Goal: Find specific page/section: Find specific page/section

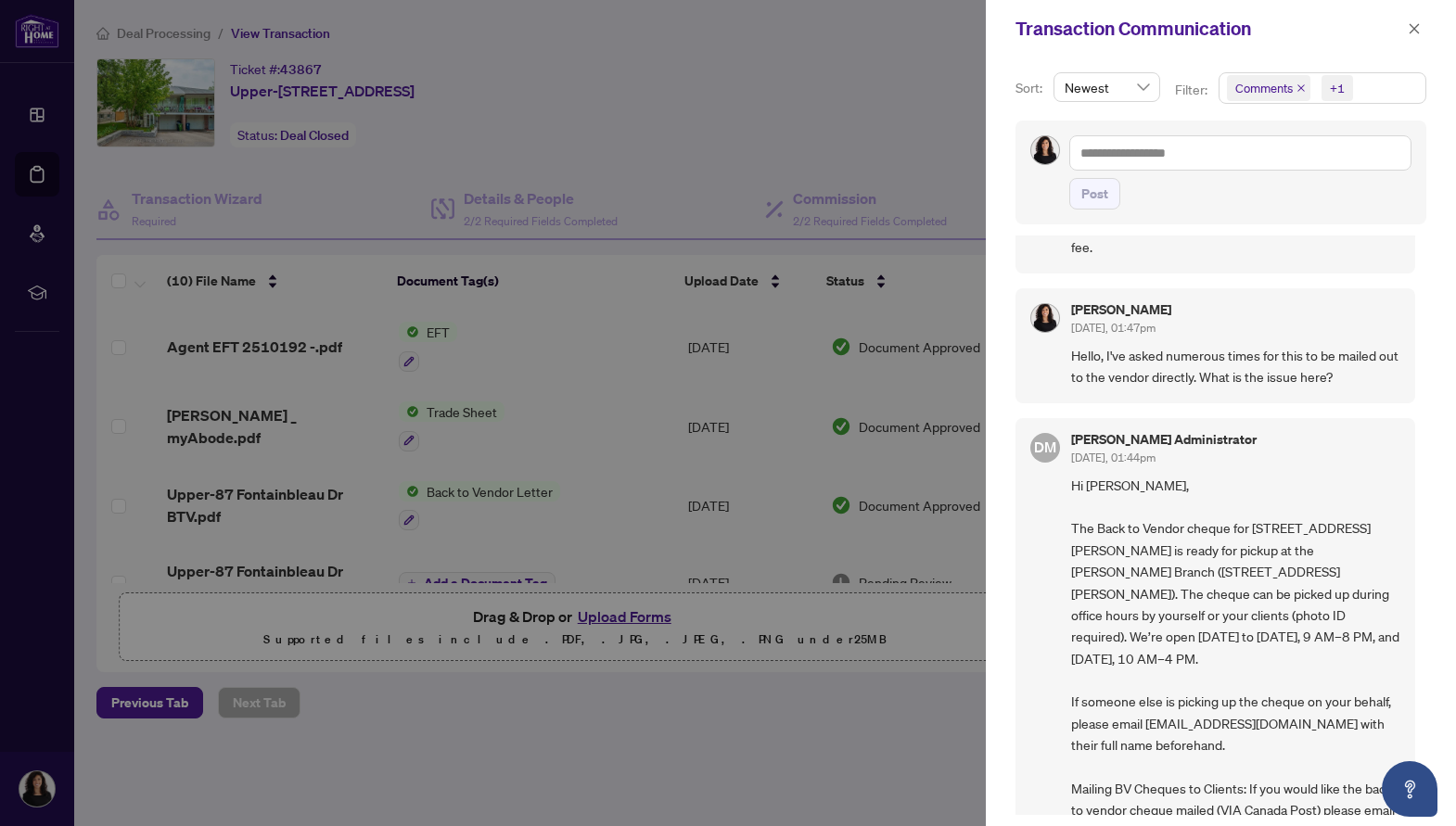
scroll to position [88, 0]
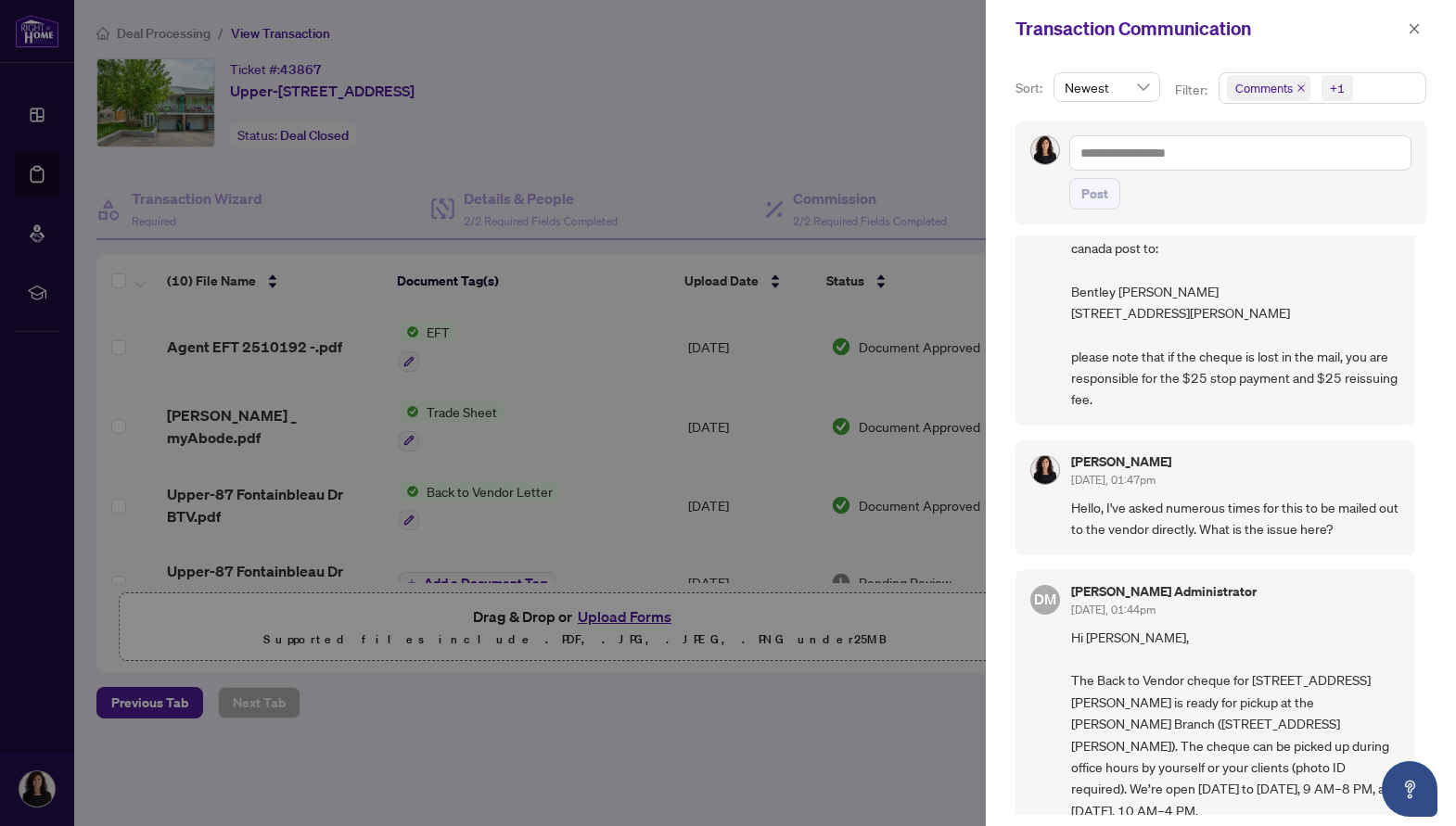
click at [658, 136] on div at bounding box center [728, 413] width 1456 height 826
click at [509, 199] on div at bounding box center [728, 413] width 1456 height 826
click at [372, 123] on div at bounding box center [728, 413] width 1456 height 826
click at [1415, 27] on icon "close" at bounding box center [1414, 28] width 11 height 11
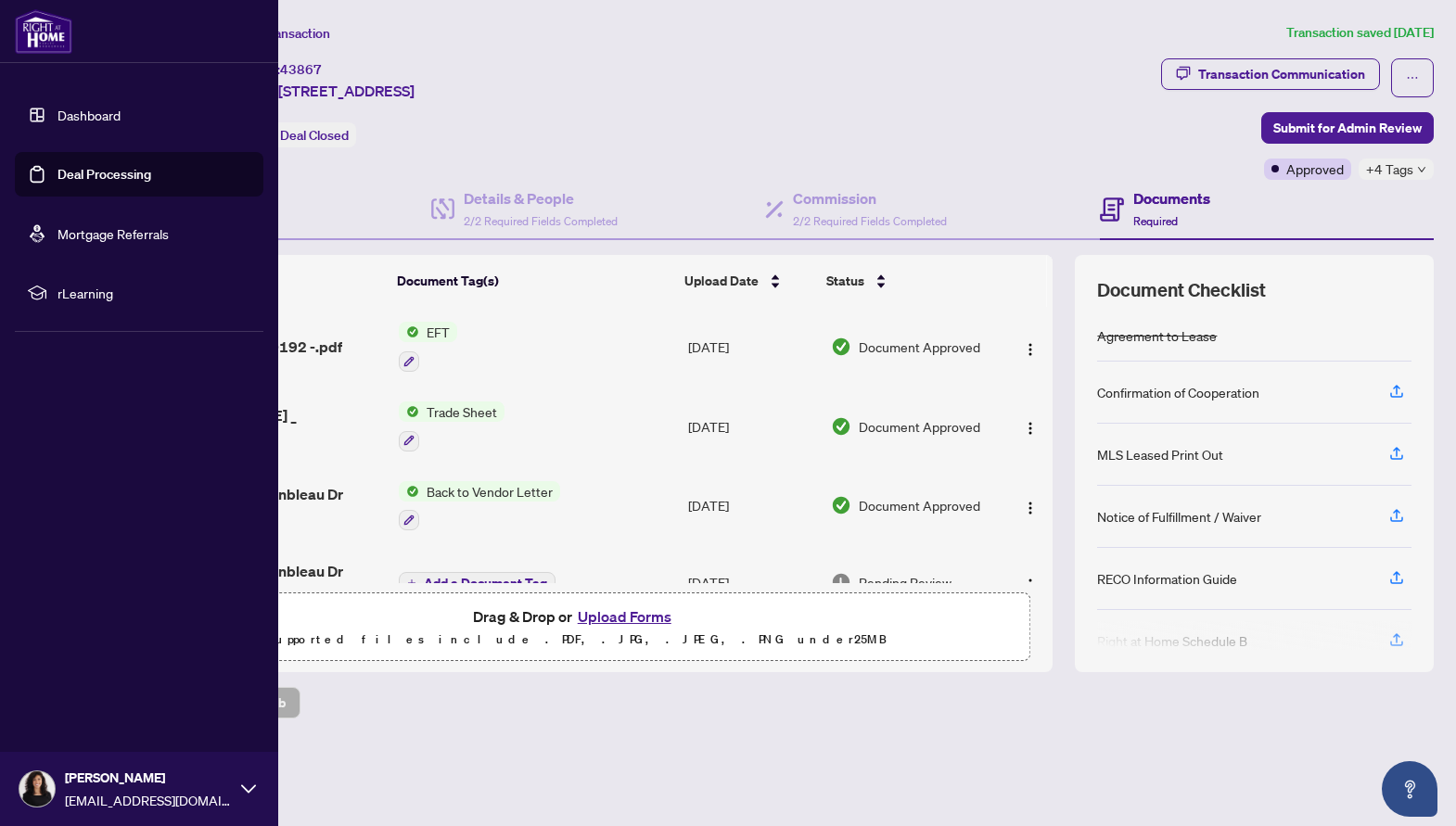
click at [57, 107] on link "Dashboard" at bounding box center [88, 114] width 63 height 16
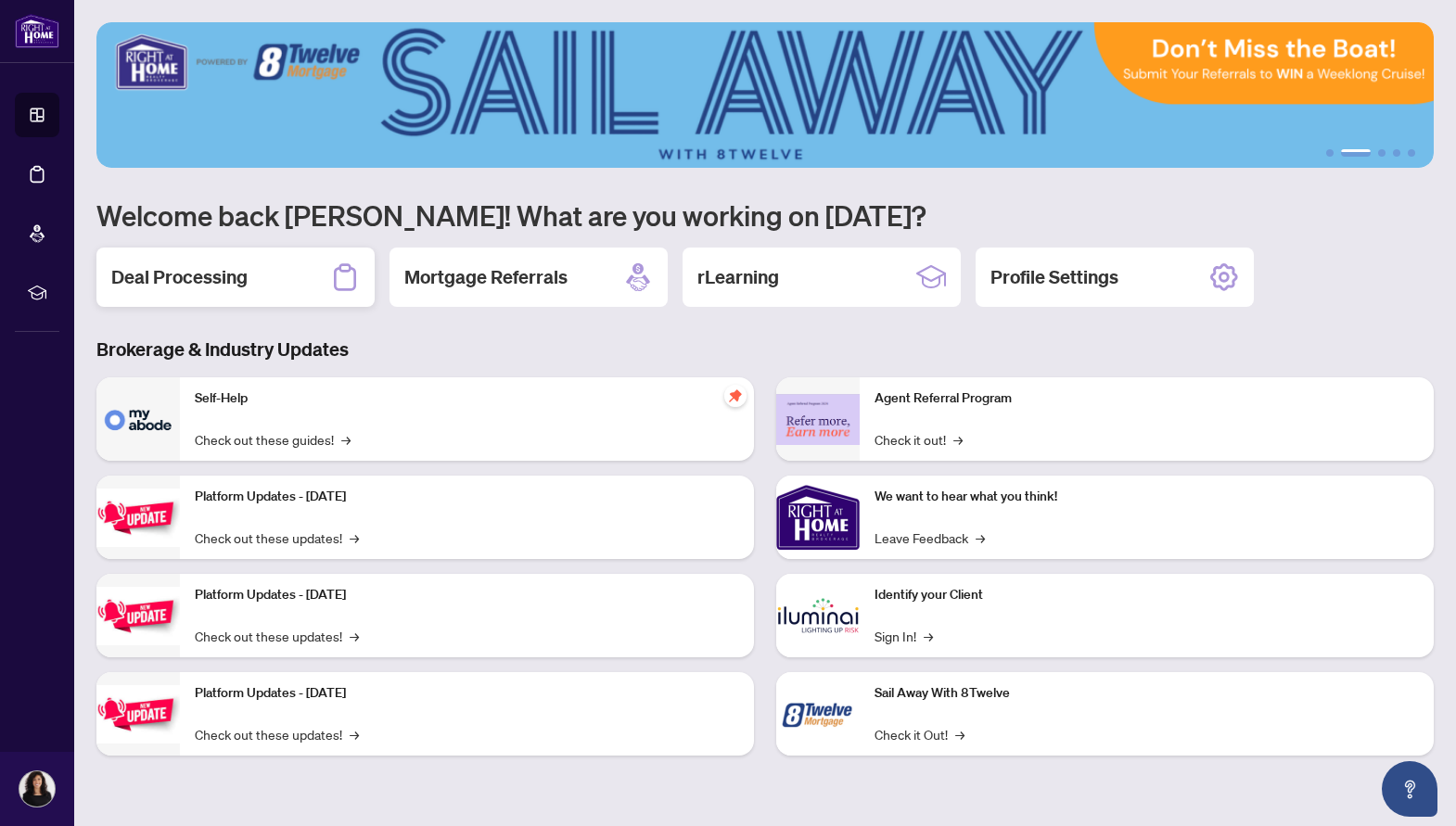
click at [162, 268] on h2 "Deal Processing" at bounding box center [179, 277] width 137 height 26
